Goal: Task Accomplishment & Management: Manage account settings

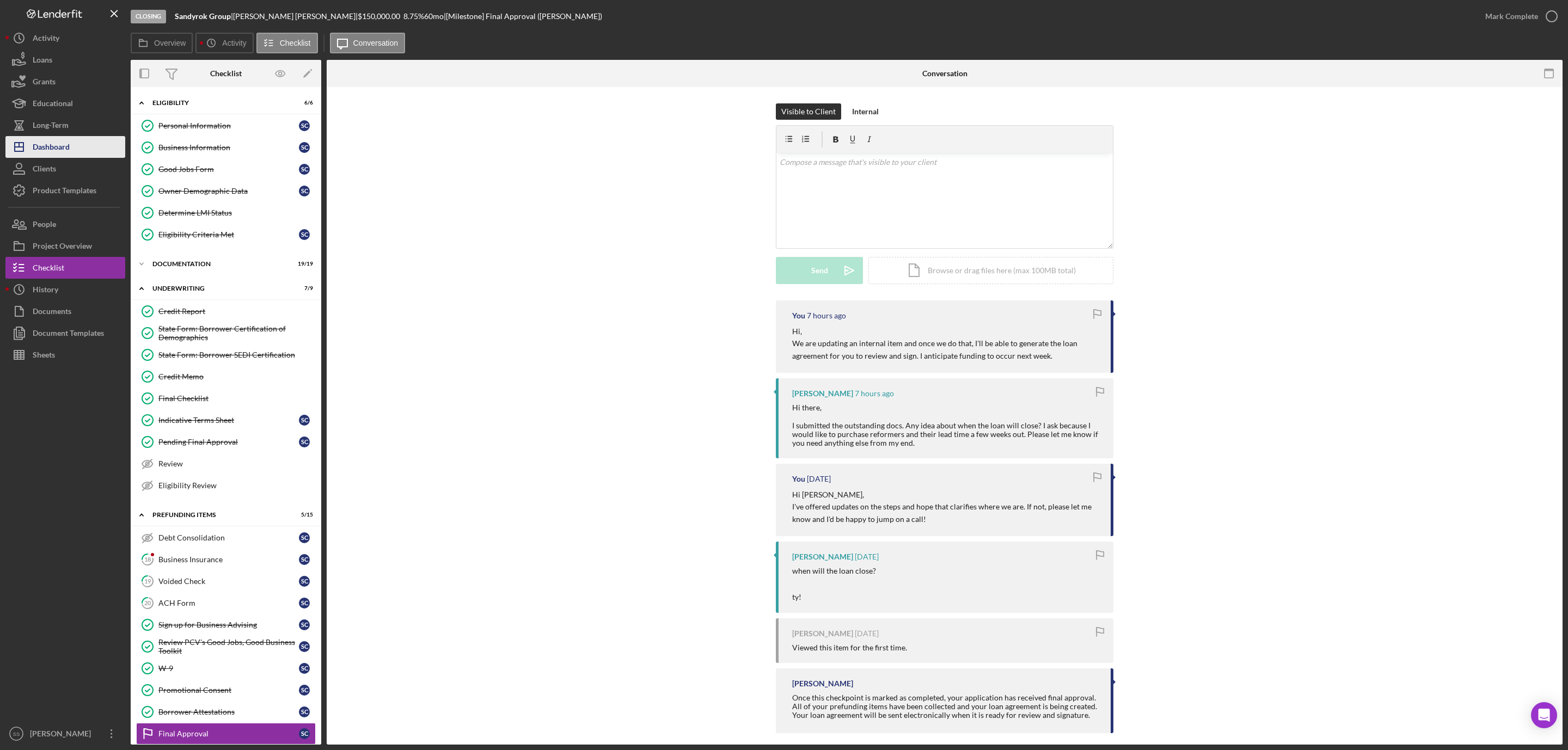
scroll to position [136, 0]
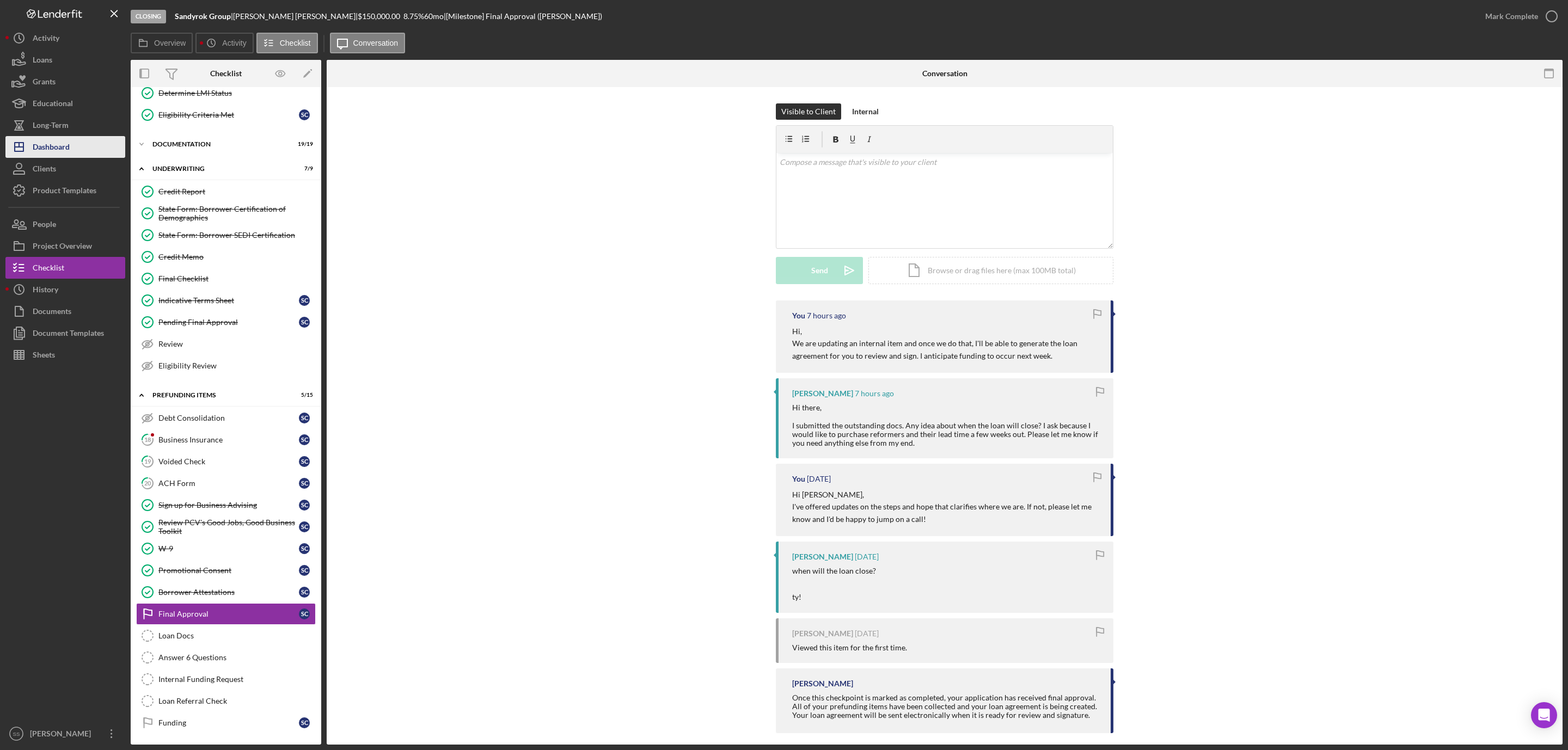
click at [79, 144] on button "Icon/Dashboard Dashboard" at bounding box center [66, 147] width 120 height 22
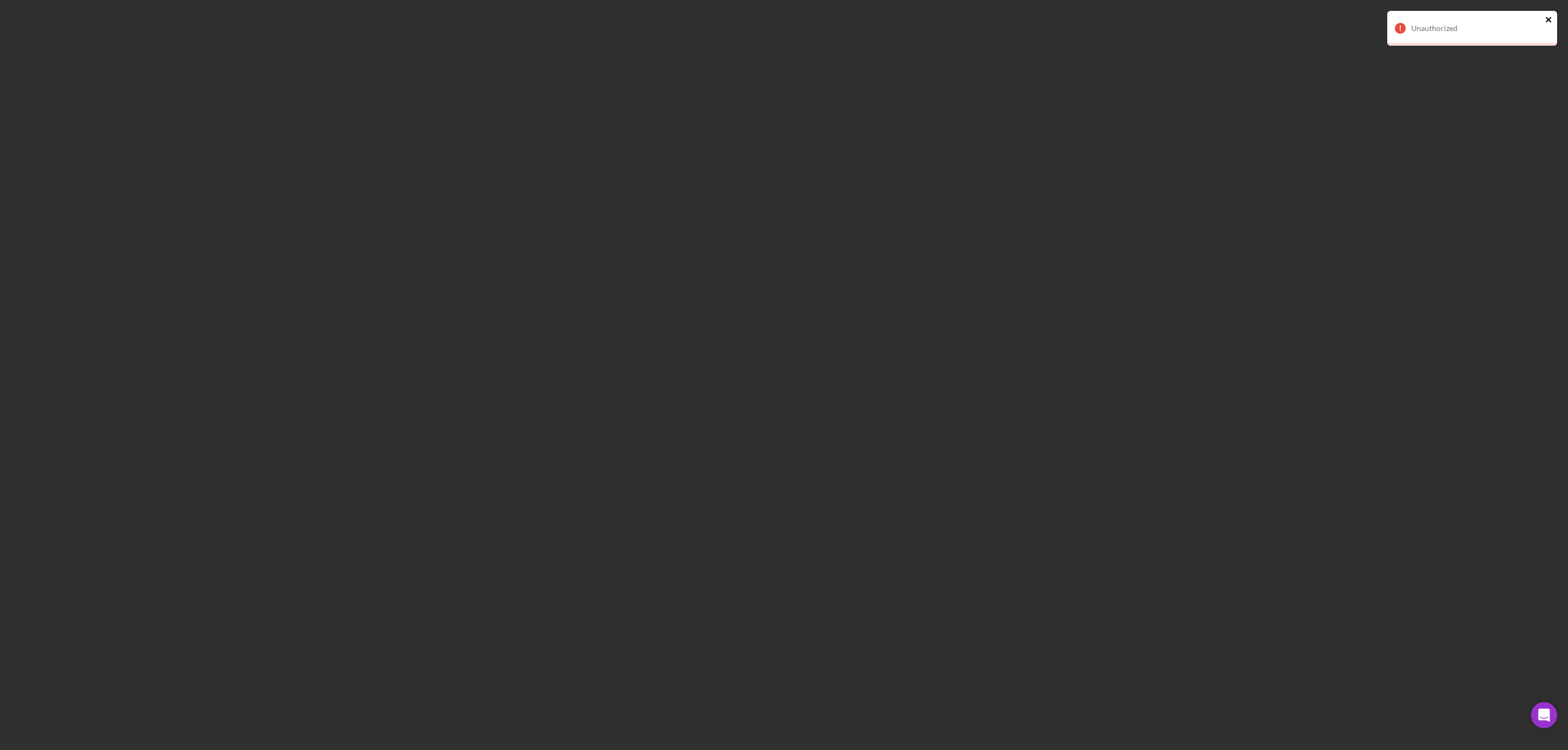
click at [1546, 18] on icon "close" at bounding box center [1549, 20] width 8 height 9
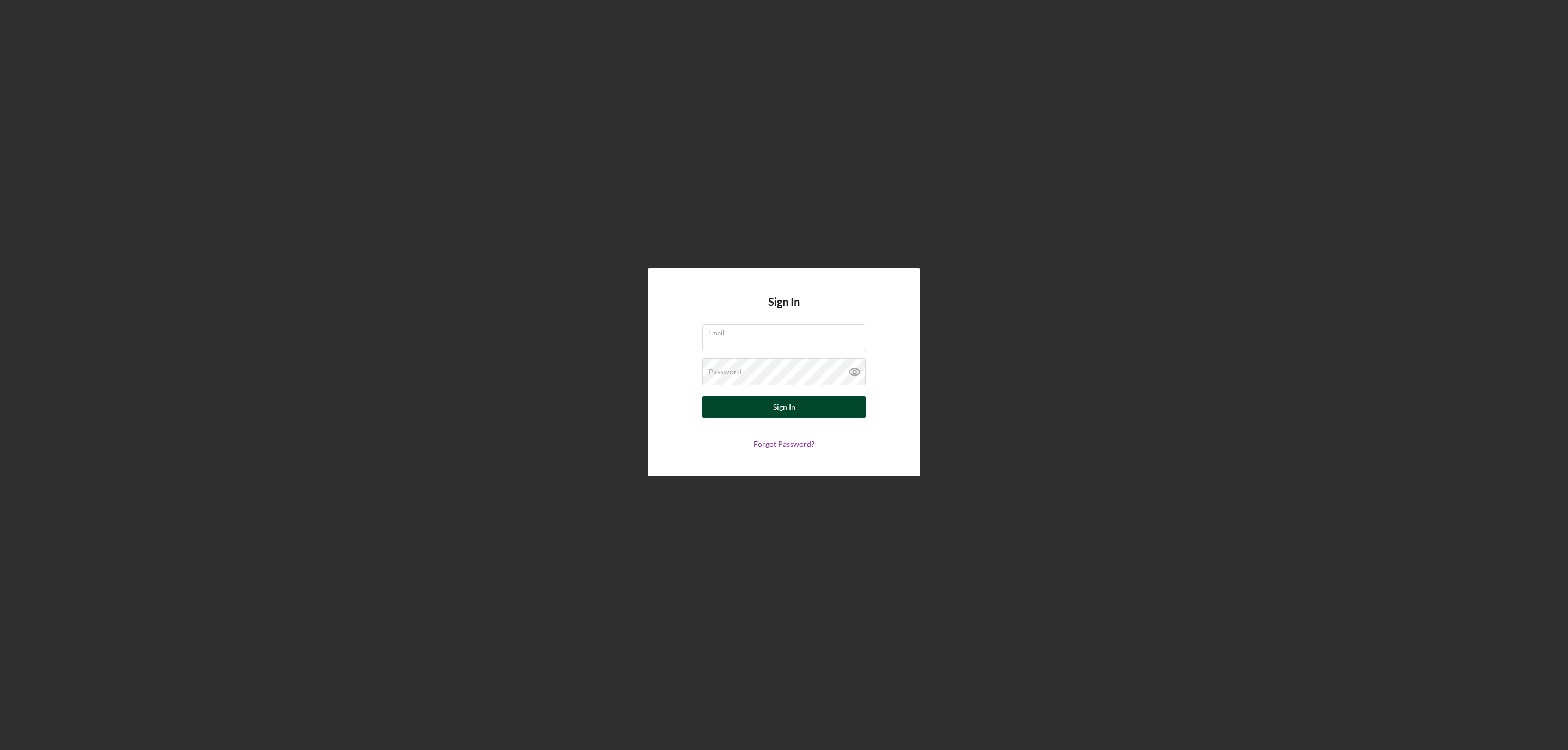
type input "ssimotas@pcvmail.org"
click at [784, 409] on div "Sign In" at bounding box center [784, 407] width 22 height 22
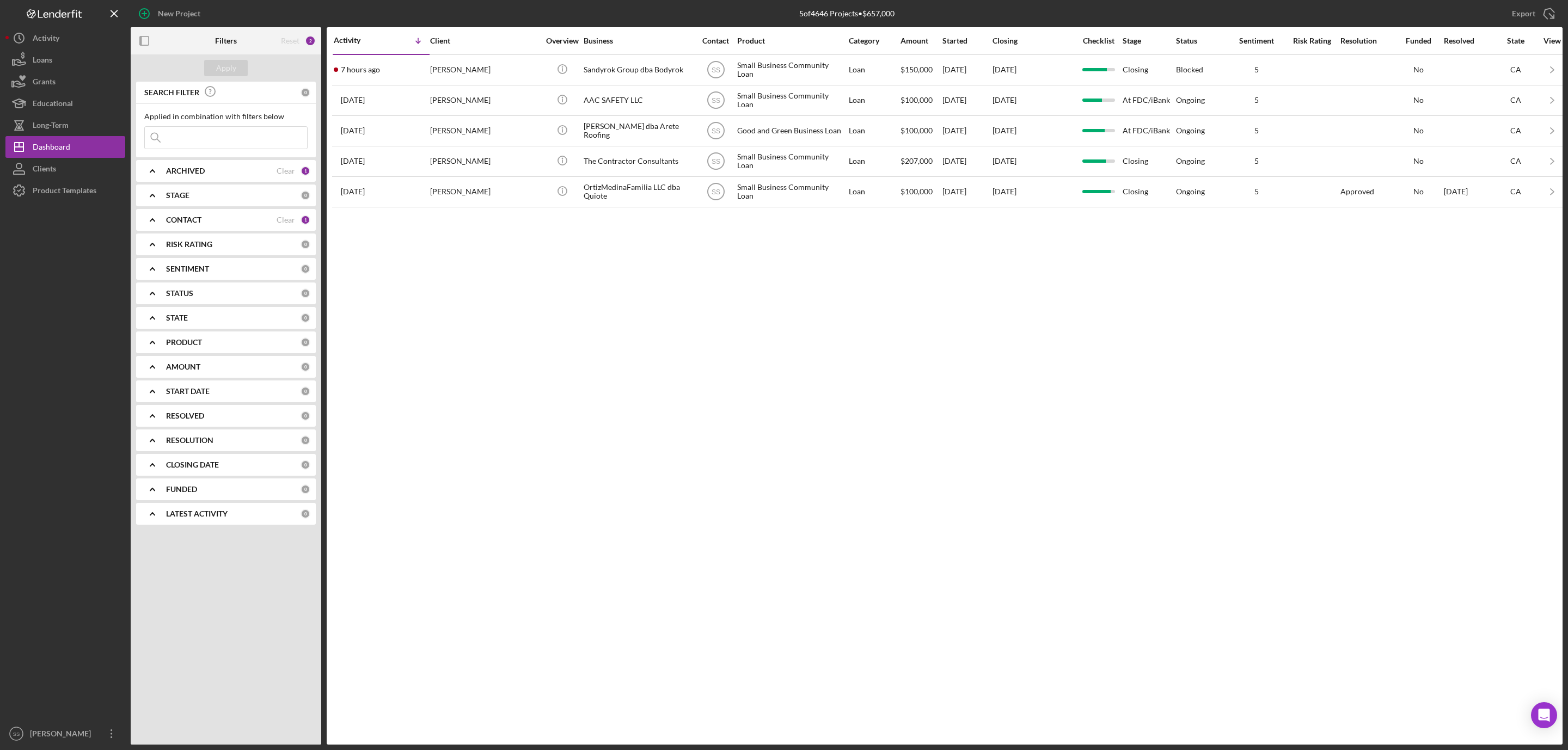
click at [203, 175] on b "ARCHIVED" at bounding box center [185, 171] width 38 height 9
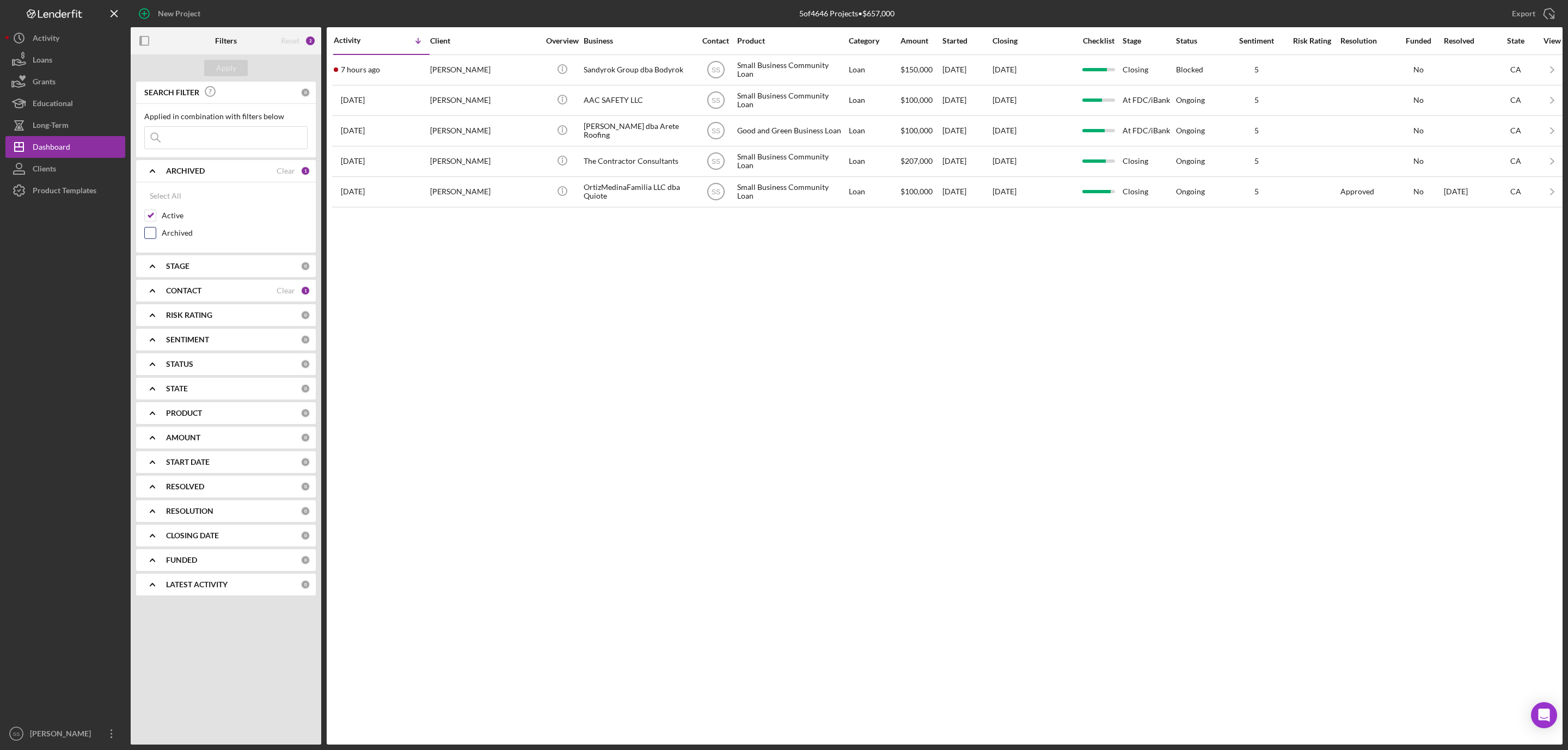
click at [154, 236] on input "Archived" at bounding box center [150, 233] width 11 height 11
checkbox input "true"
click at [198, 142] on input at bounding box center [226, 137] width 162 height 22
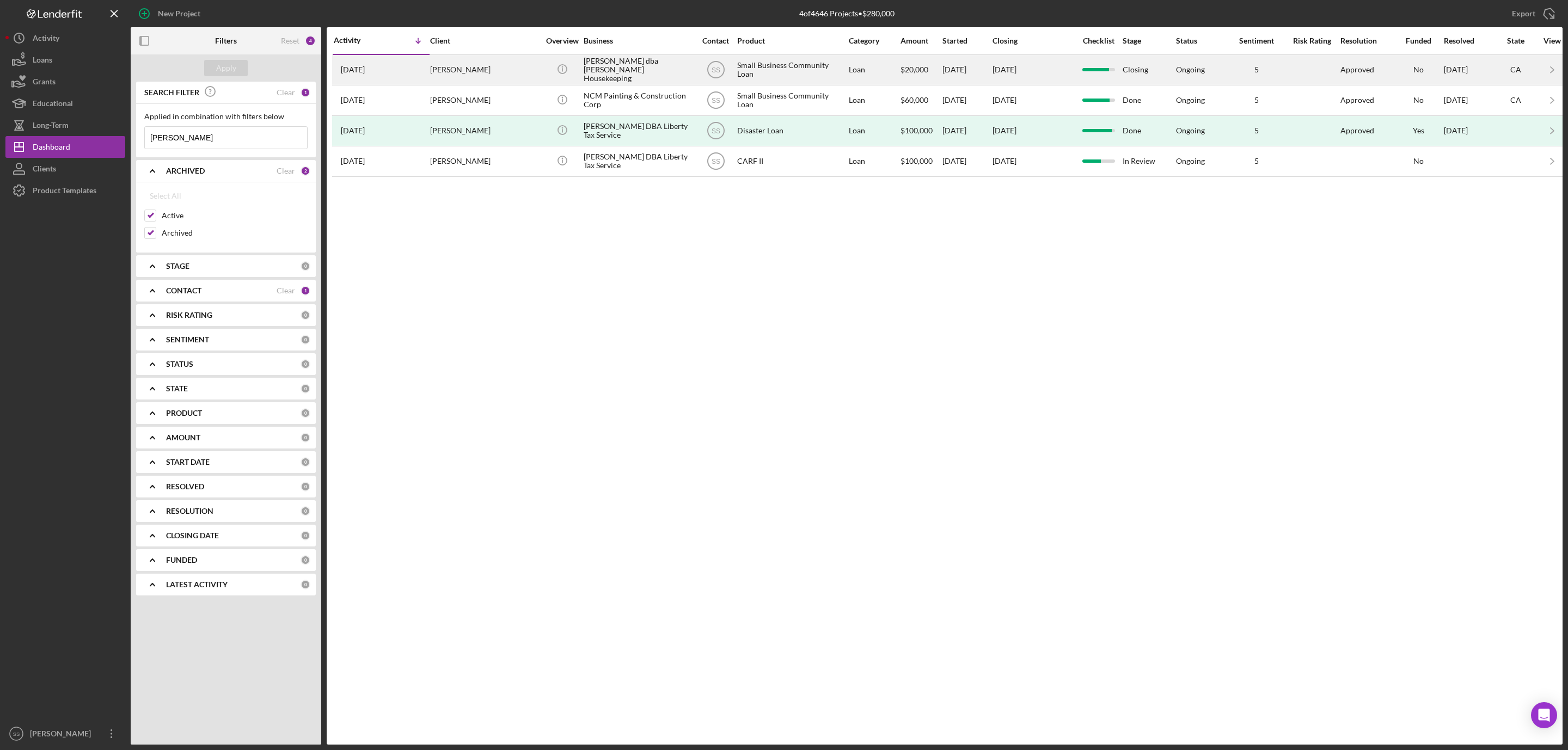
type input "mayra ochoa"
click at [481, 74] on div "Mayra Ochoa-Figueroa" at bounding box center [485, 70] width 109 height 29
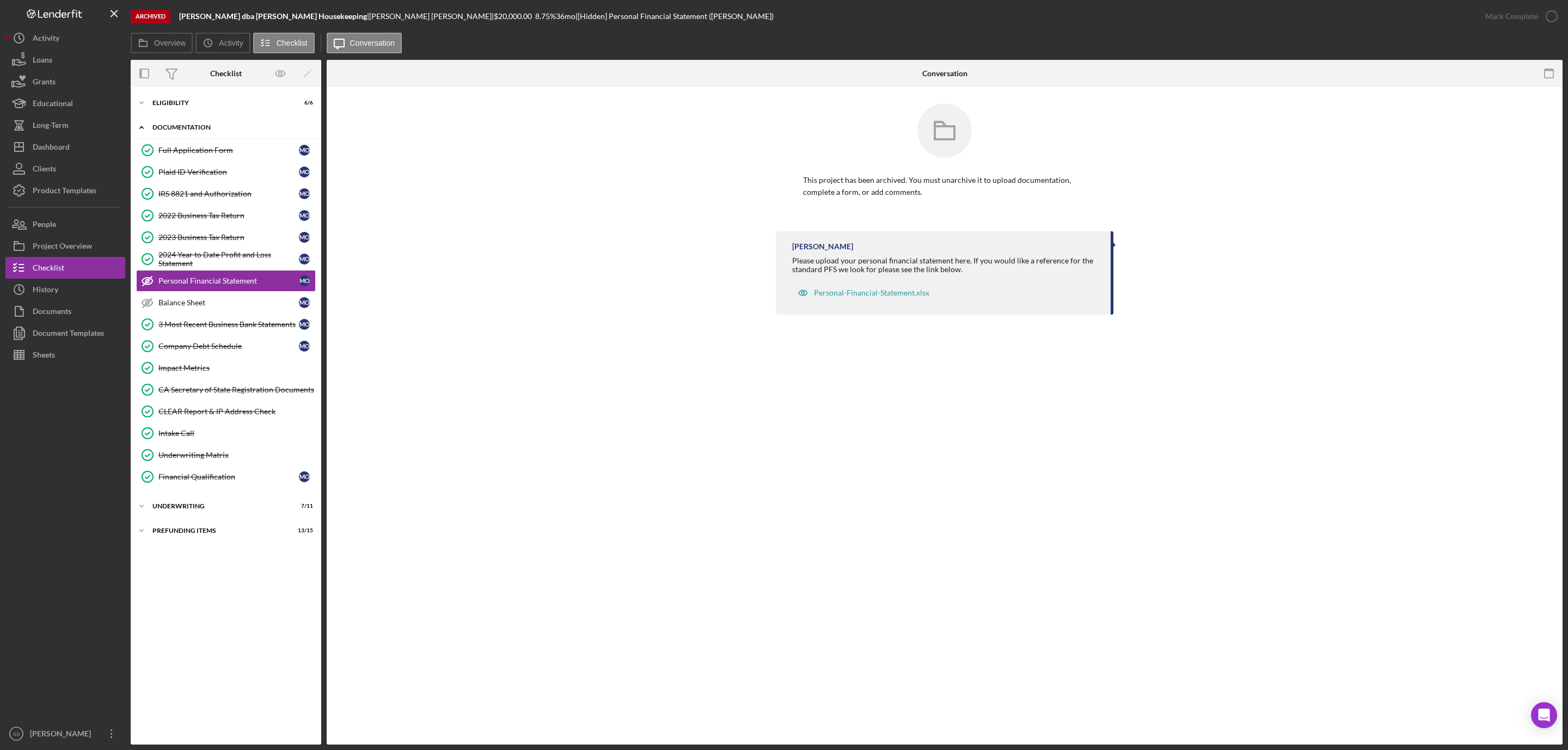
click at [177, 119] on div "Icon/Expander Documentation 14 / 16" at bounding box center [226, 127] width 190 height 22
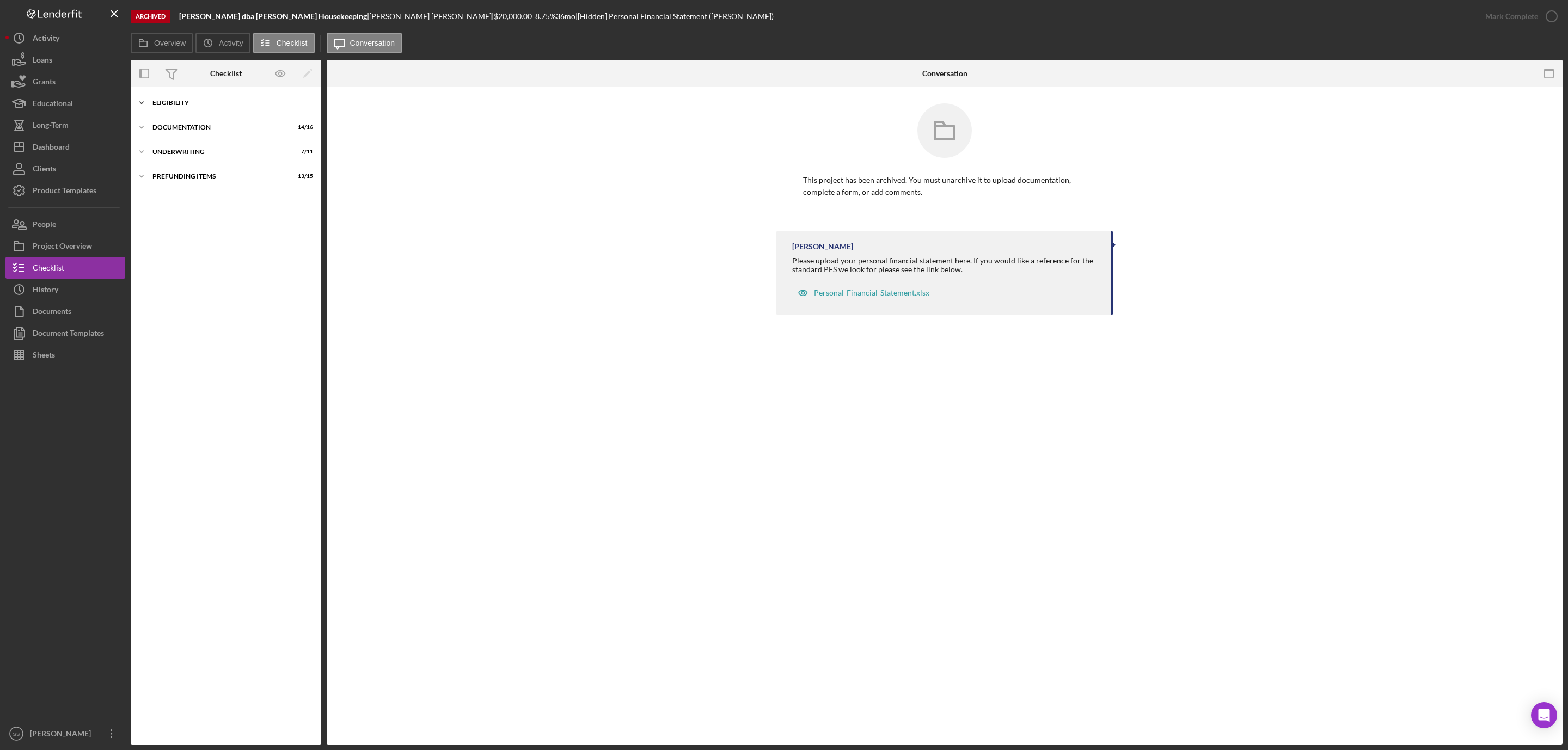
click at [178, 100] on div "Eligibility" at bounding box center [230, 103] width 155 height 7
click at [182, 268] on div "Documentation" at bounding box center [230, 263] width 155 height 7
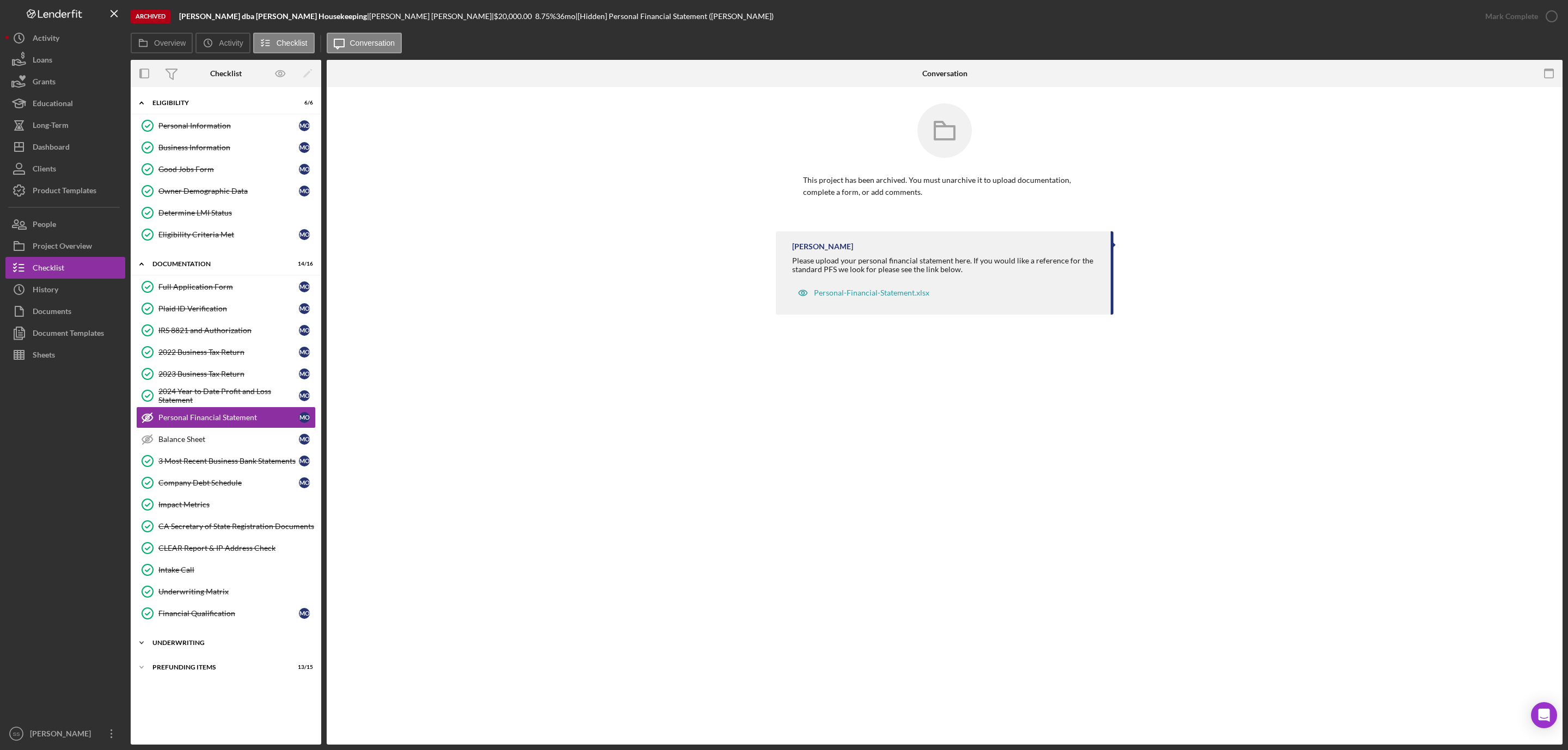
click at [179, 646] on div "Underwriting" at bounding box center [230, 642] width 155 height 7
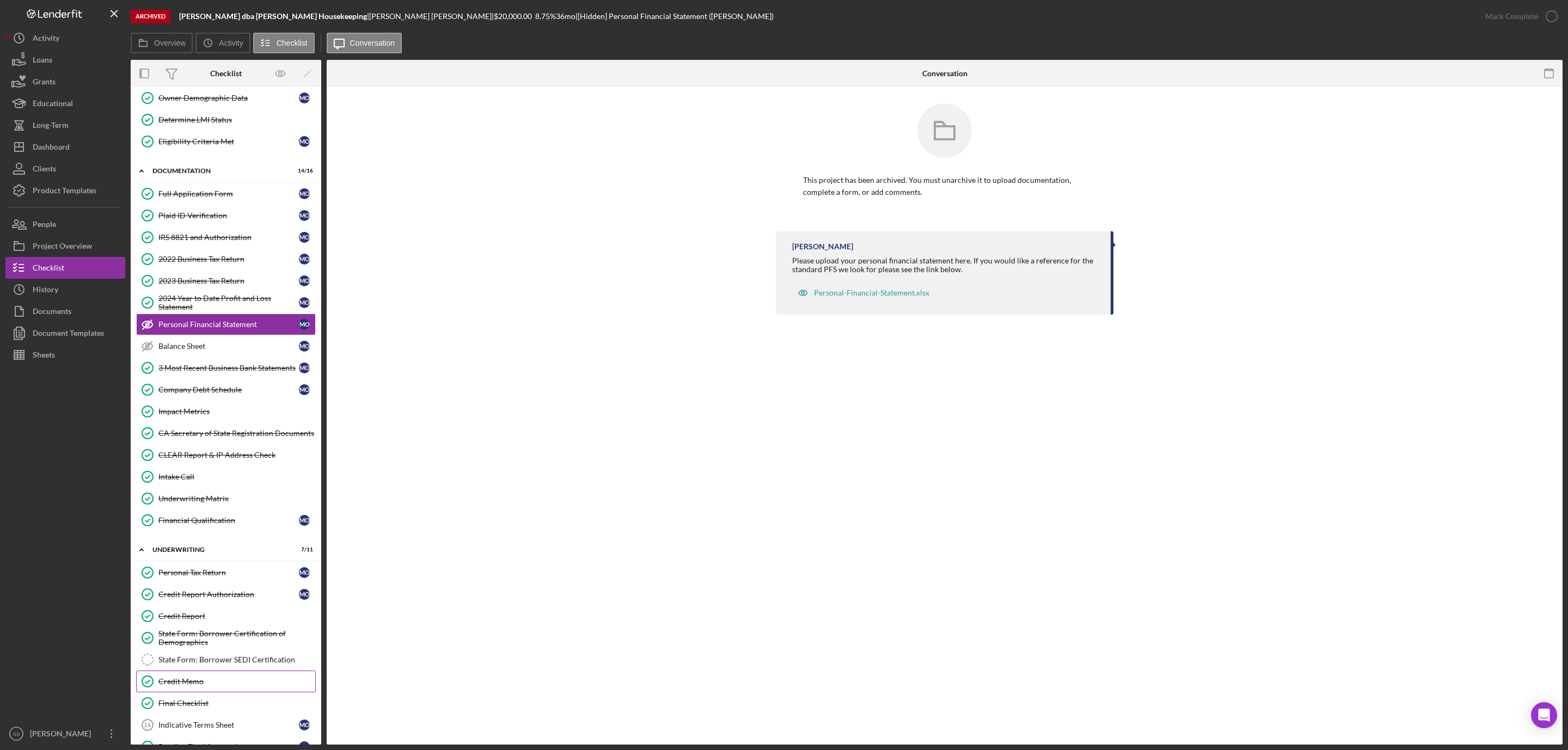
scroll to position [203, 0]
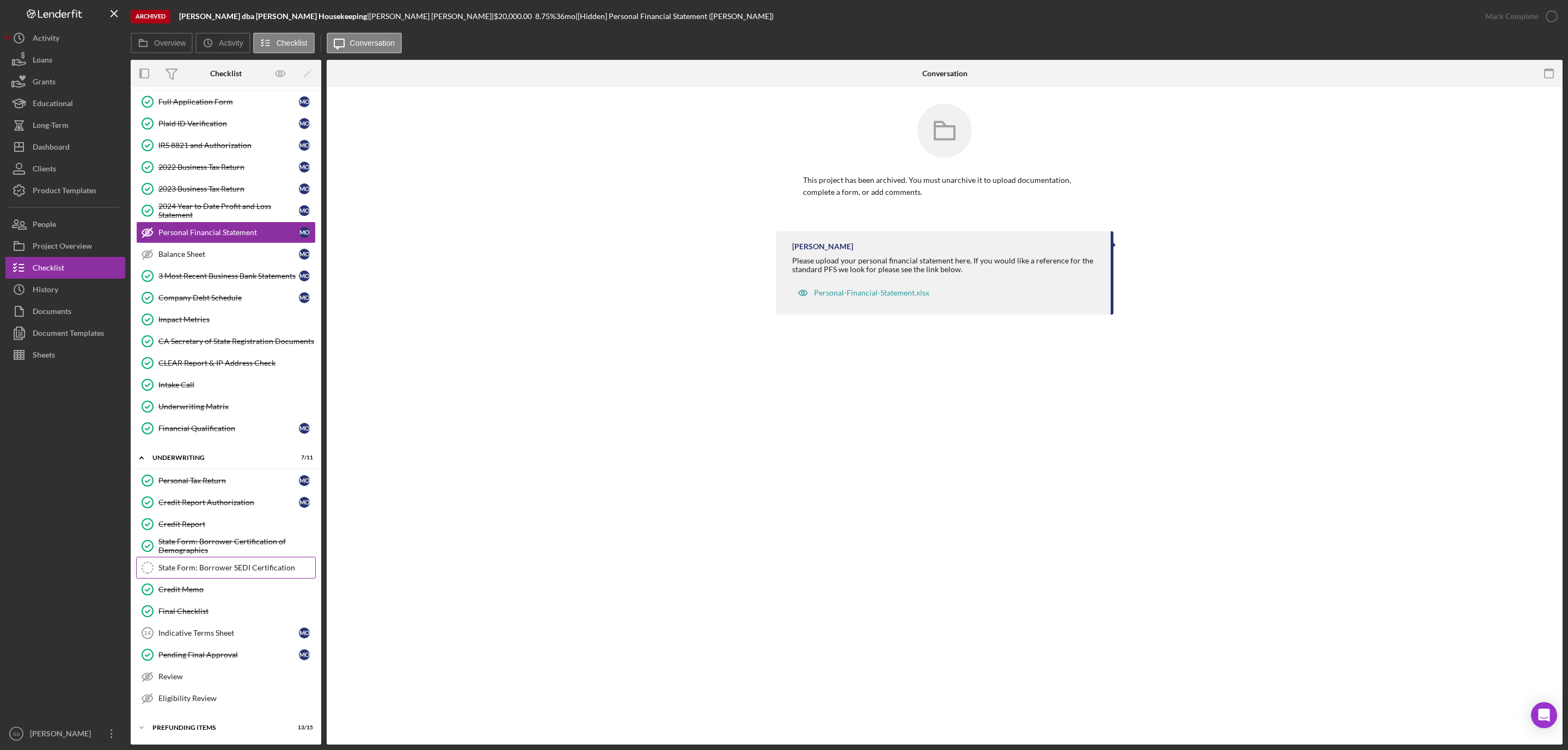
click at [224, 568] on link "State Form: Borrower SEDI Certification State Form: Borrower SEDI Certification" at bounding box center [226, 568] width 179 height 22
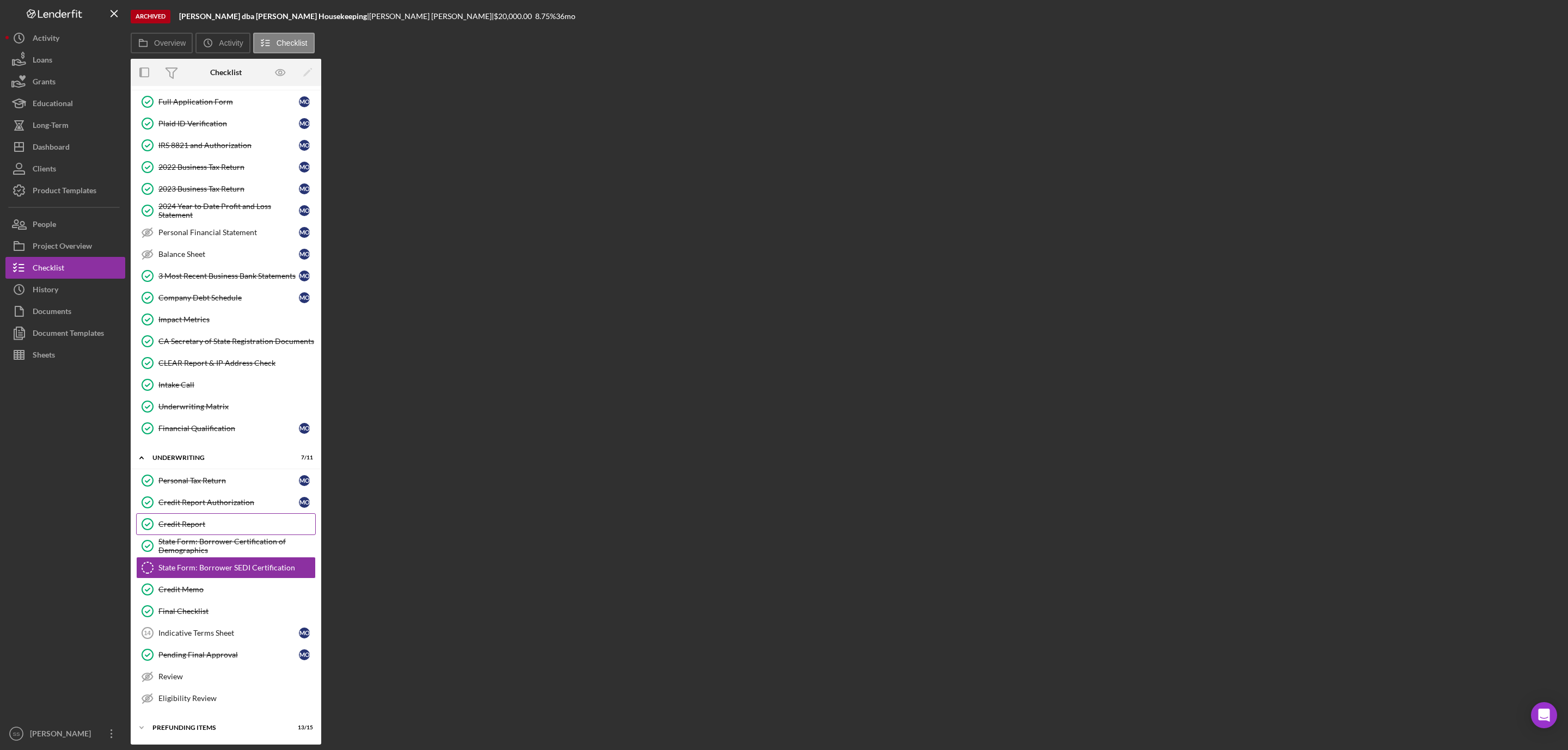
scroll to position [203, 0]
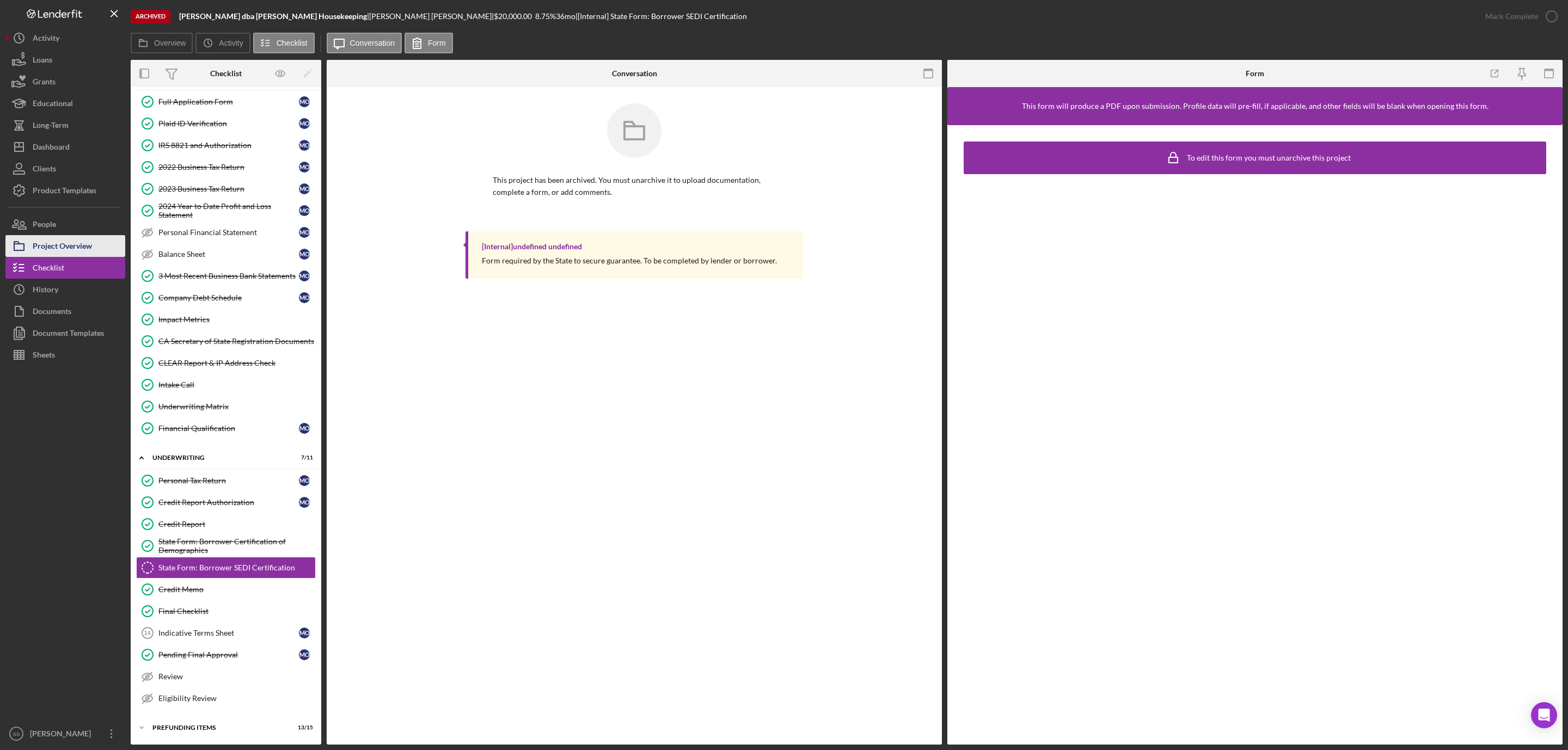
click at [64, 242] on div "Project Overview" at bounding box center [62, 247] width 59 height 25
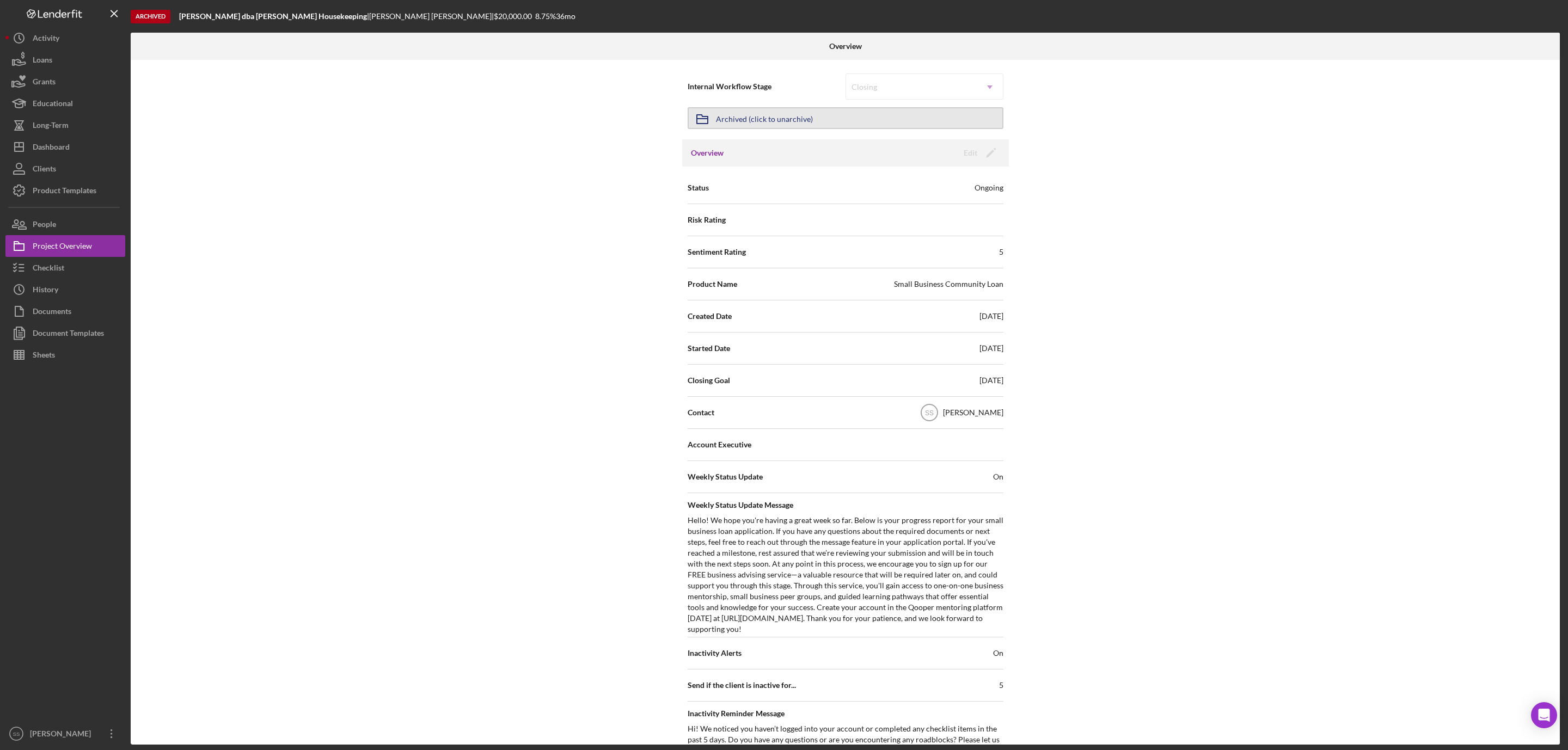
click at [796, 121] on div "Archived (click to unarchive)" at bounding box center [765, 118] width 97 height 20
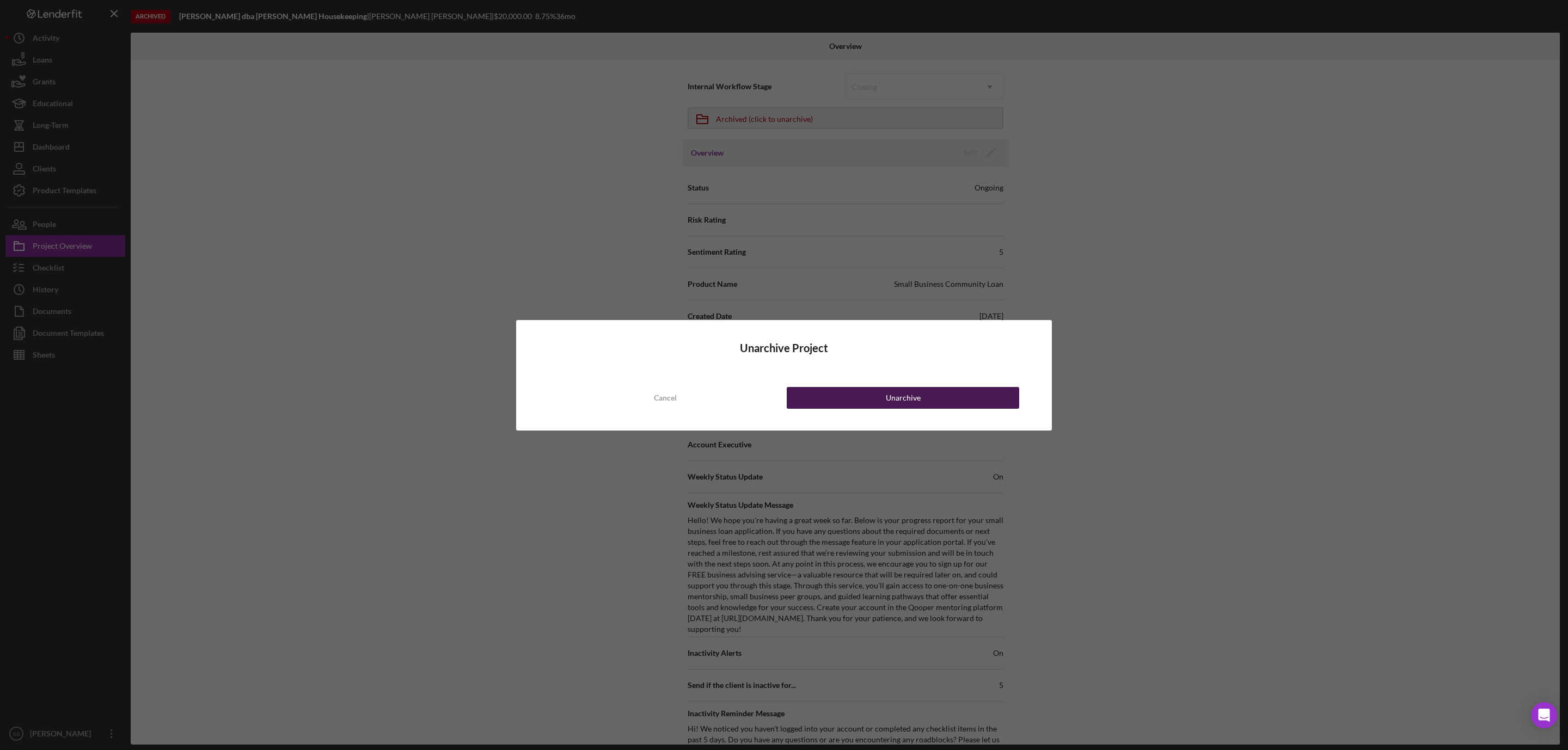
click at [933, 402] on button "Unarchive" at bounding box center [902, 398] width 232 height 22
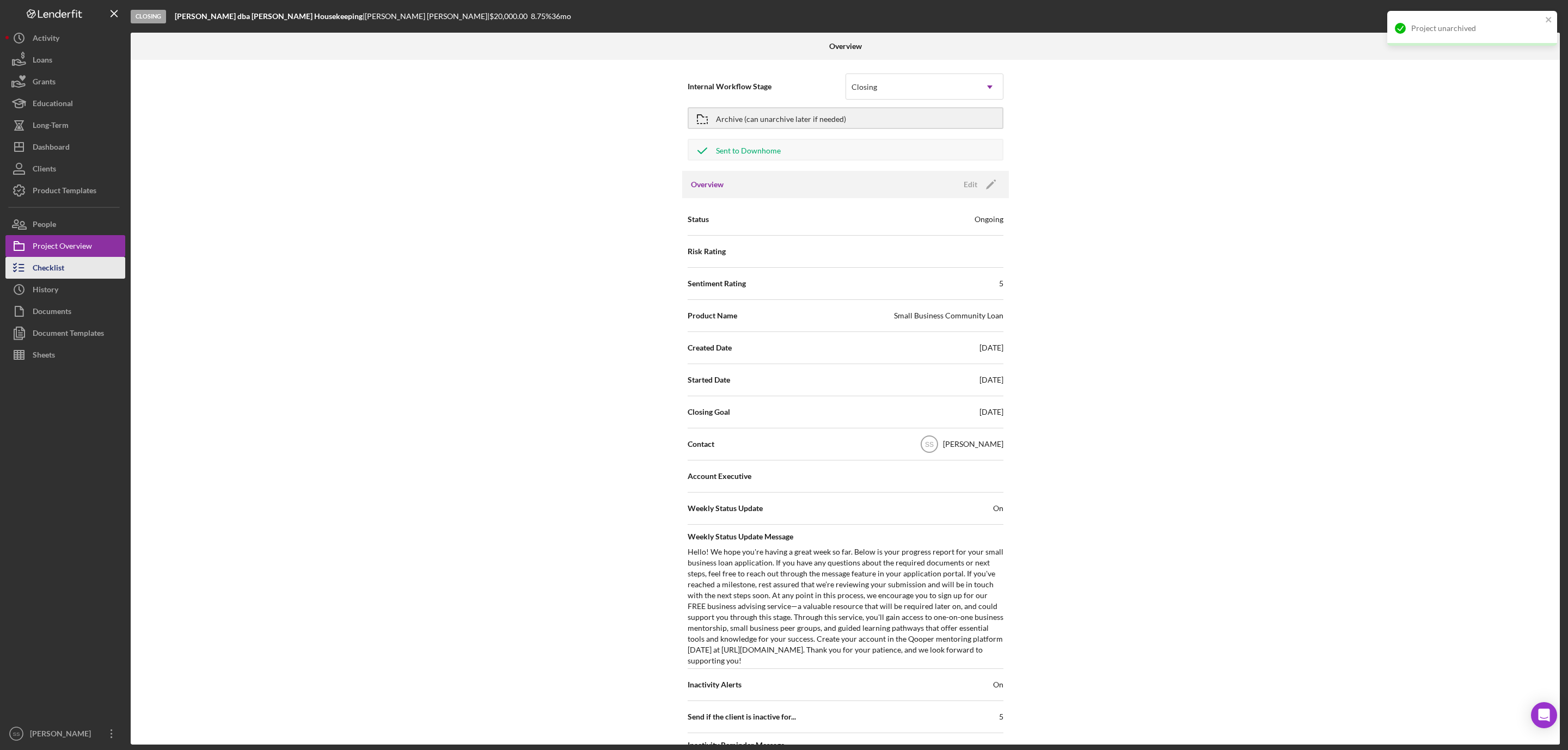
click at [47, 272] on div "Checklist" at bounding box center [48, 269] width 32 height 25
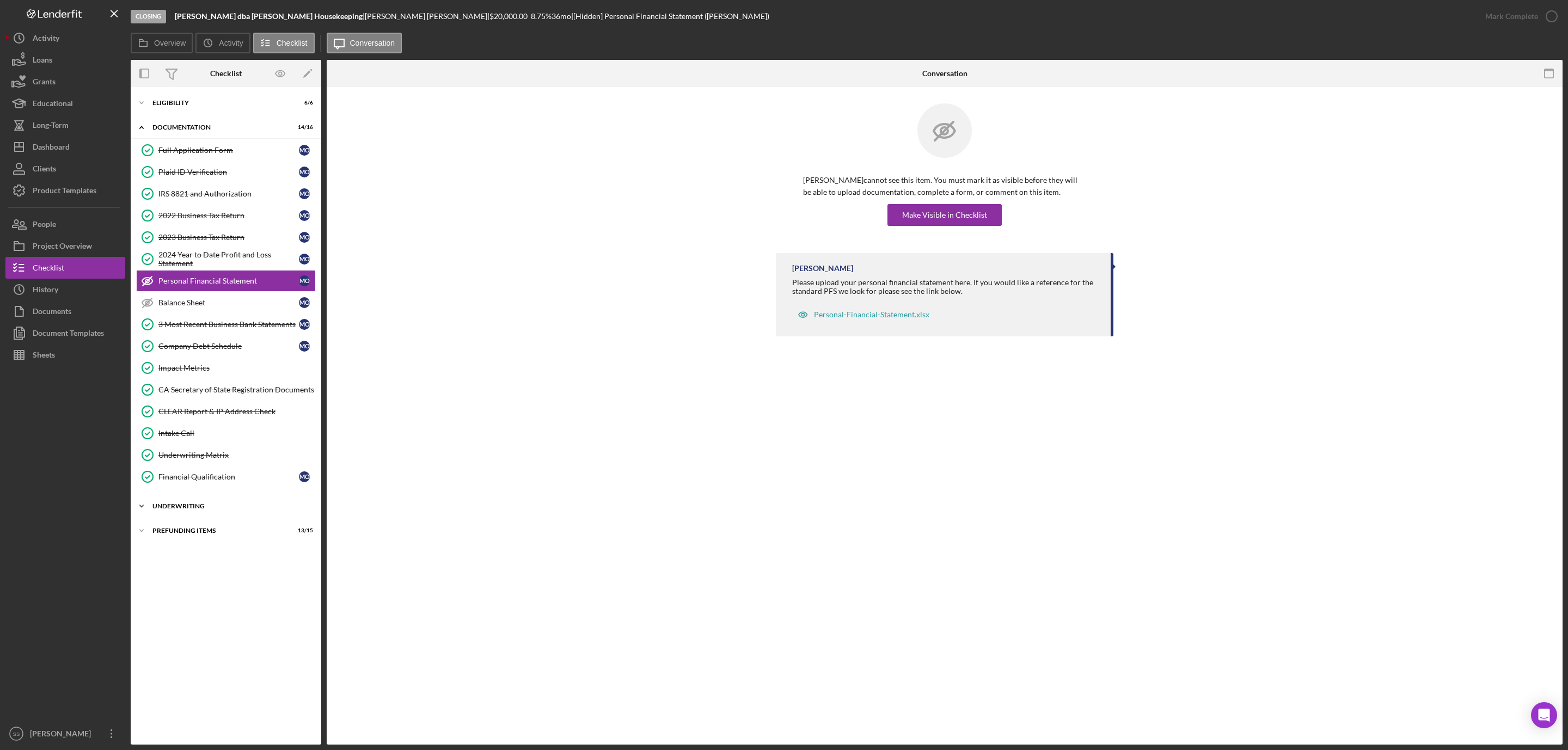
click at [211, 506] on div "Icon/Expander Underwriting 7 / 11" at bounding box center [226, 506] width 190 height 22
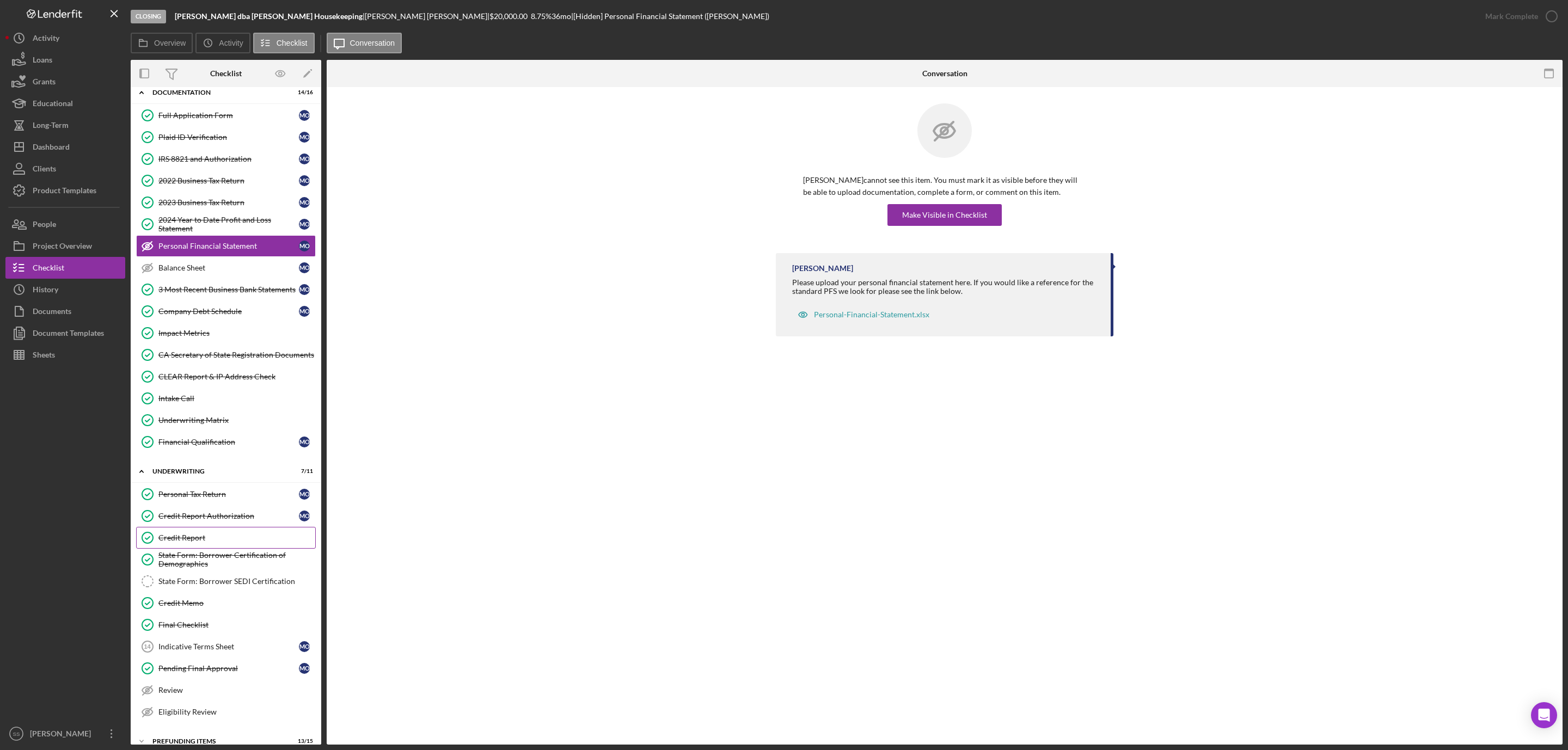
scroll to position [63, 0]
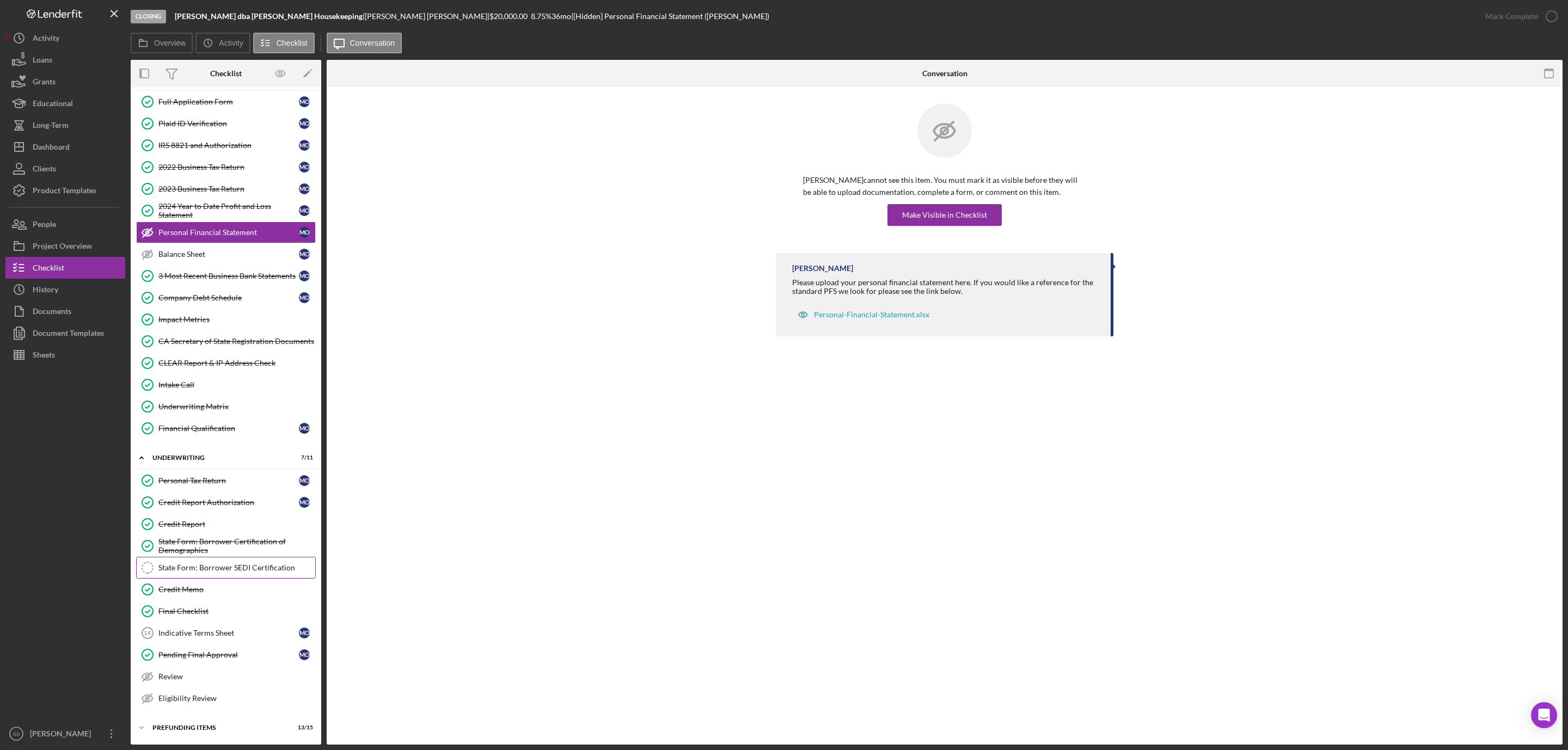
click at [217, 563] on div "State Form: Borrower SEDI Certification" at bounding box center [237, 568] width 157 height 9
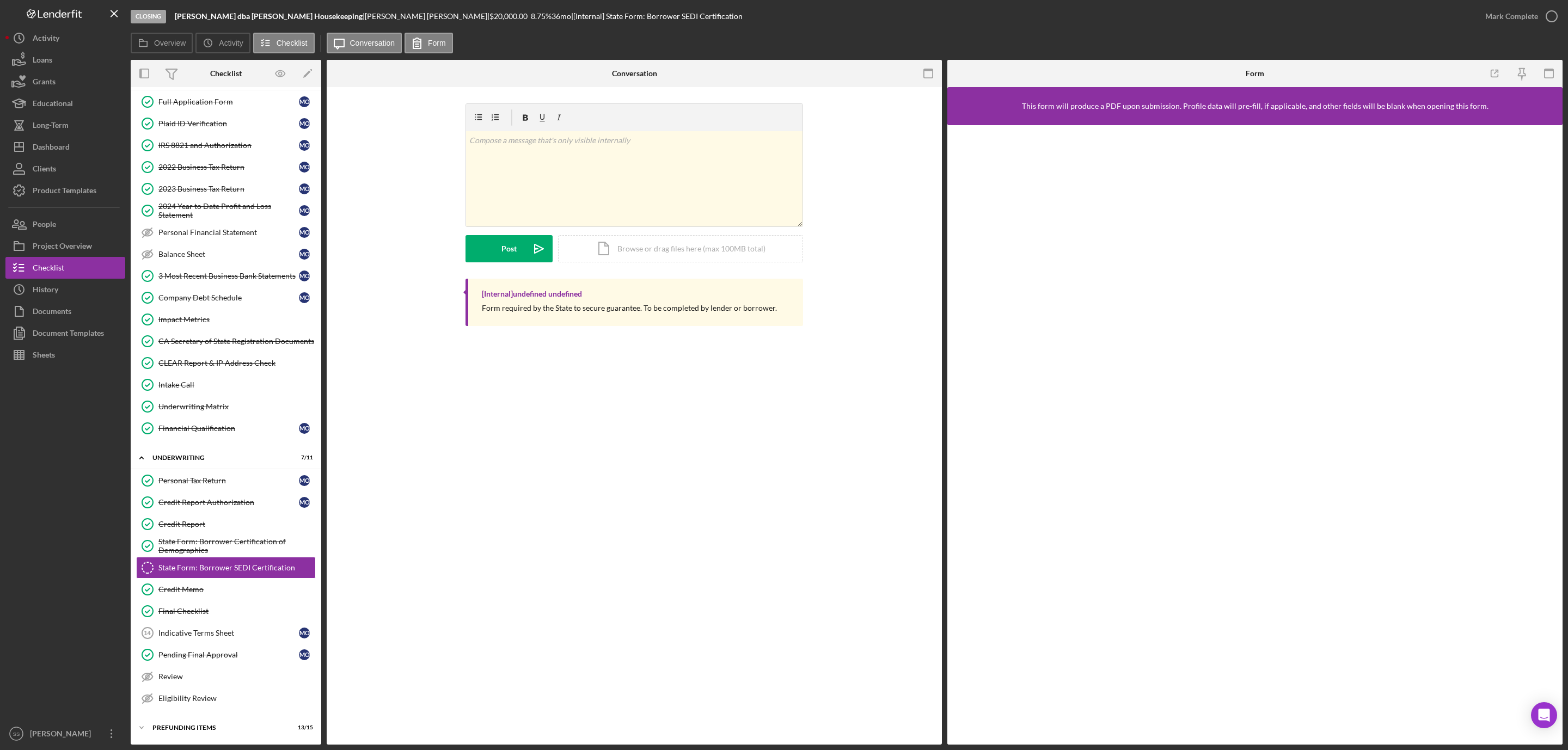
click at [309, 19] on b "[PERSON_NAME] dba [PERSON_NAME] Housekeeping" at bounding box center [269, 16] width 188 height 9
click at [308, 19] on b "[PERSON_NAME] dba [PERSON_NAME] Housekeeping" at bounding box center [269, 16] width 188 height 9
copy div "Mayra Ochoa-Figueroa dba Mayra Housekeeping |"
